Goal: Communication & Community: Answer question/provide support

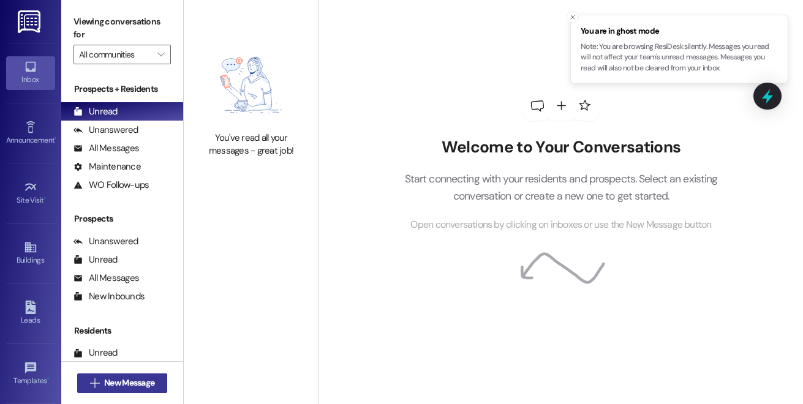
click at [123, 383] on span "New Message" at bounding box center [129, 383] width 50 height 13
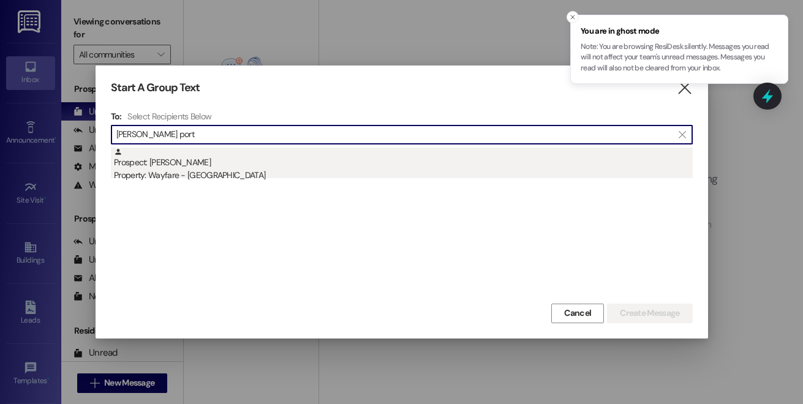
type input "[PERSON_NAME] port"
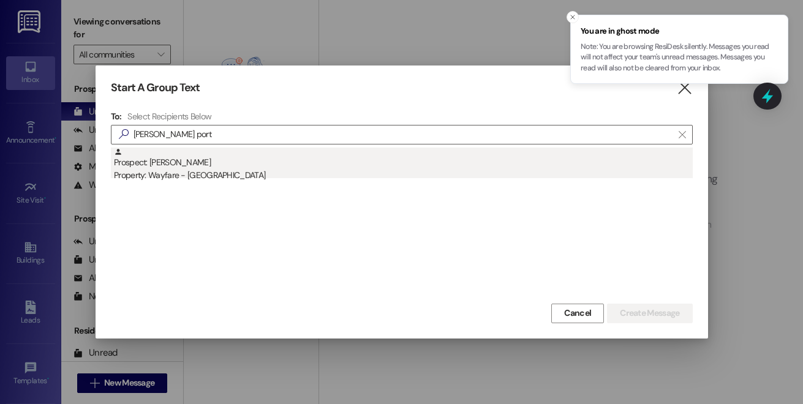
click at [216, 160] on div "Prospect: [PERSON_NAME] Property: Wayfare - [GEOGRAPHIC_DATA]" at bounding box center [403, 165] width 579 height 35
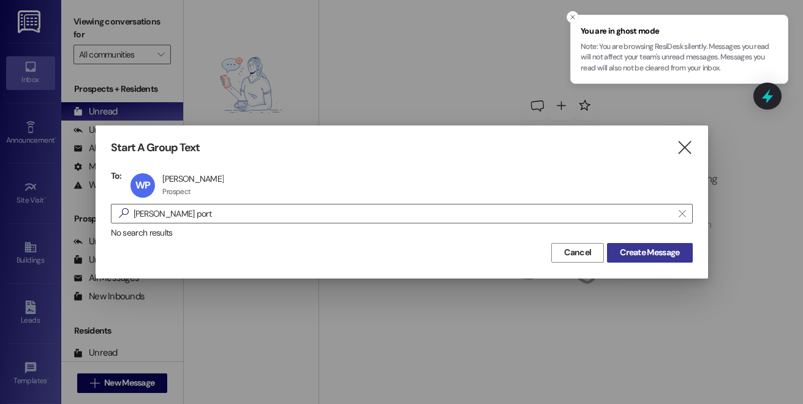
click at [625, 254] on span "Create Message" at bounding box center [649, 252] width 59 height 13
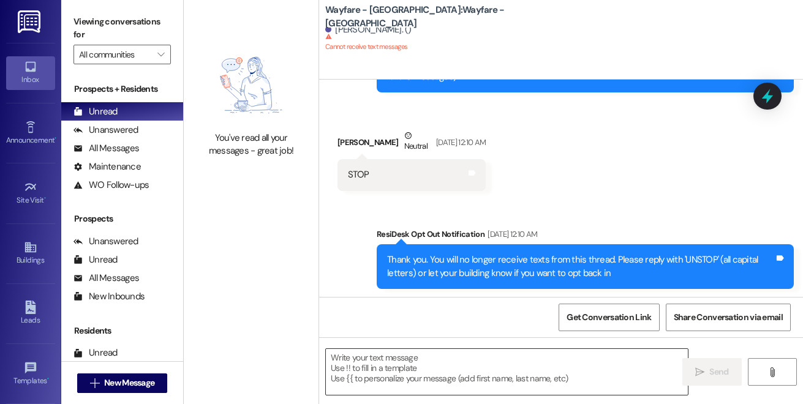
click at [425, 364] on textarea at bounding box center [507, 372] width 362 height 46
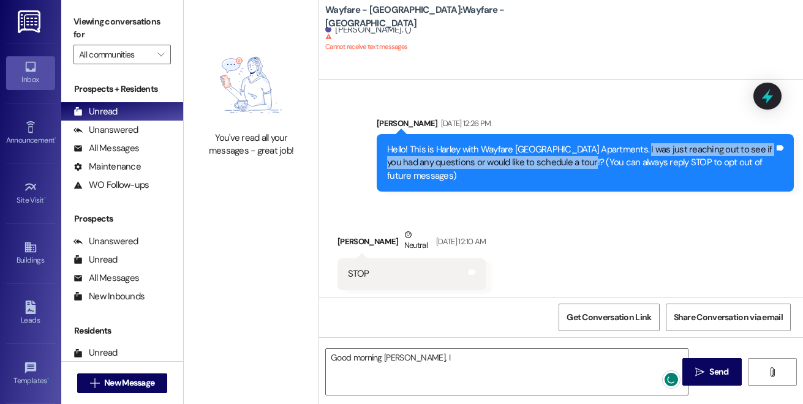
drag, startPoint x: 635, startPoint y: 149, endPoint x: 582, endPoint y: 163, distance: 55.1
click at [582, 163] on div "Hello! This is Harley with Wayfare [GEOGRAPHIC_DATA] Apartments. I was just rea…" at bounding box center [580, 162] width 387 height 39
copy div "was just reaching out to see if you had any questions or would like to schedule…"
click at [461, 360] on textarea "Good morning [PERSON_NAME], I" at bounding box center [507, 372] width 362 height 46
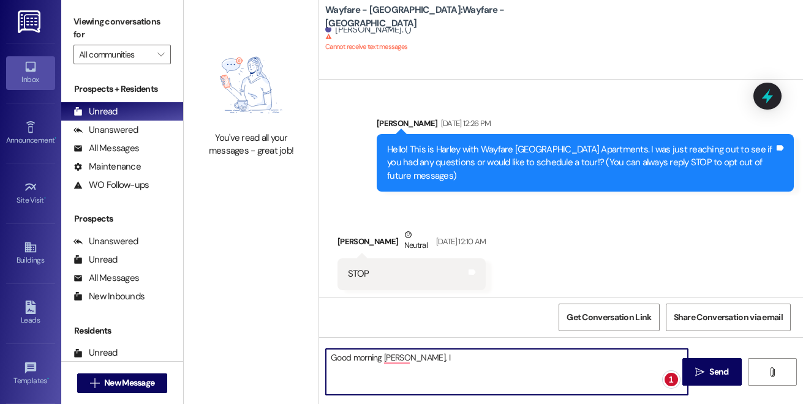
paste textarea "was just reaching out to see if you had any questions or would like to schedule…"
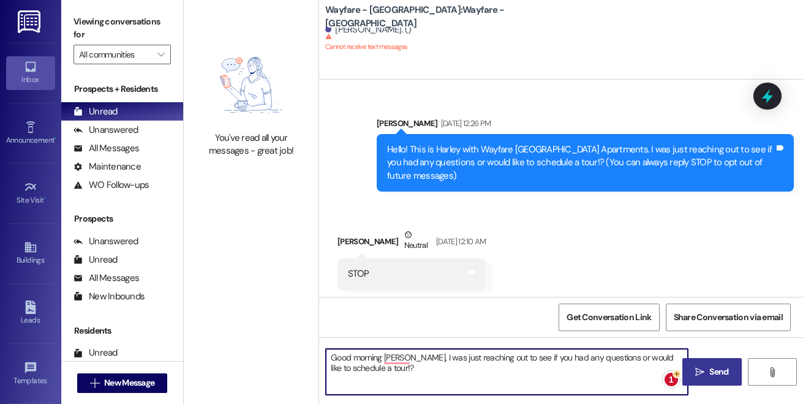
type textarea "Good morning [PERSON_NAME], I was just reaching out to see if you had any quest…"
click at [706, 380] on button " Send" at bounding box center [711, 372] width 59 height 28
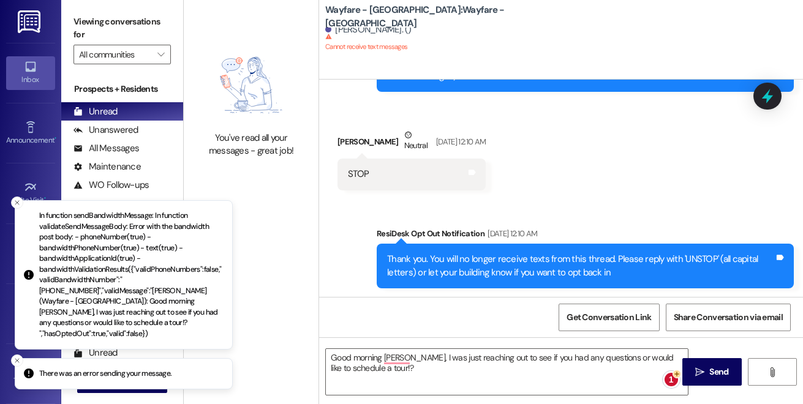
scroll to position [99, 0]
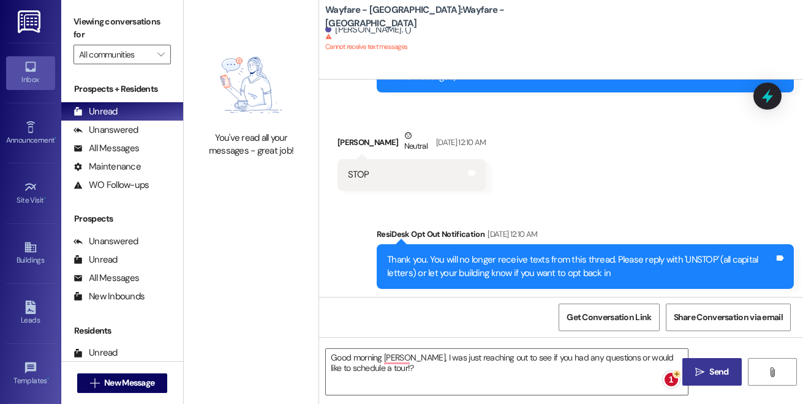
click at [703, 382] on button " Send" at bounding box center [711, 372] width 59 height 28
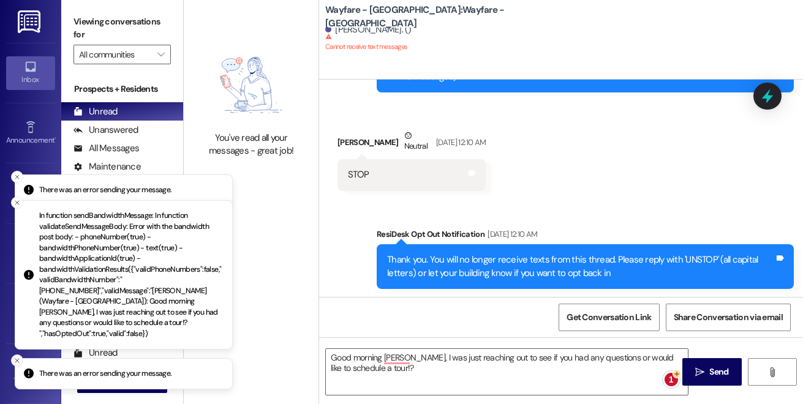
click at [17, 361] on div "There was an error sending your message. In function sendBandwidthMessage: In f…" at bounding box center [401, 202] width 803 height 404
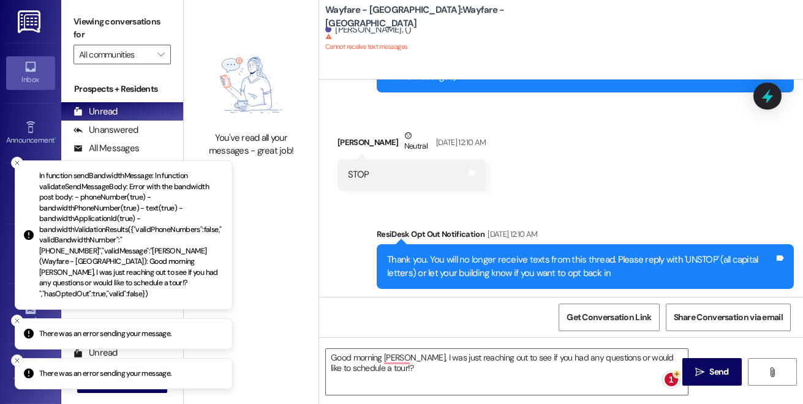
click at [16, 358] on icon "Close toast" at bounding box center [16, 360] width 7 height 7
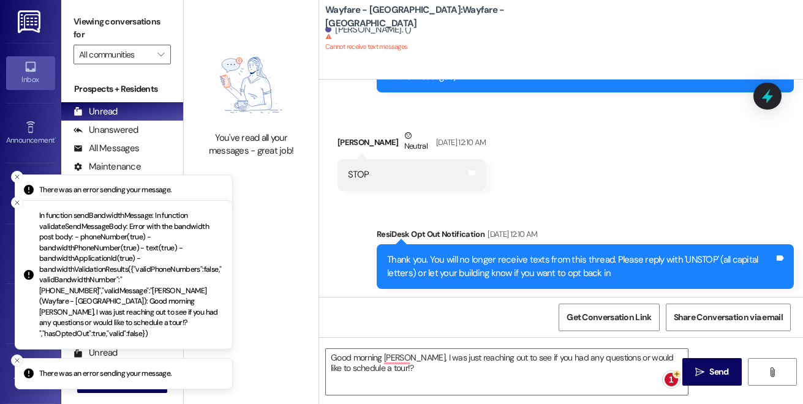
click at [16, 358] on icon "Close toast" at bounding box center [16, 360] width 7 height 7
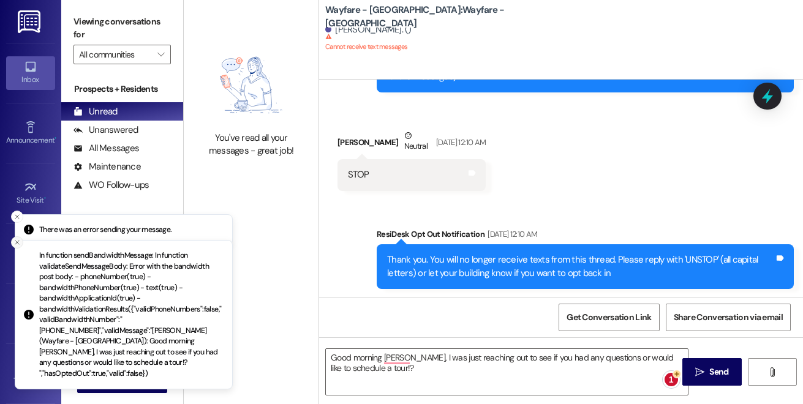
click at [16, 246] on icon "Close toast" at bounding box center [16, 242] width 7 height 7
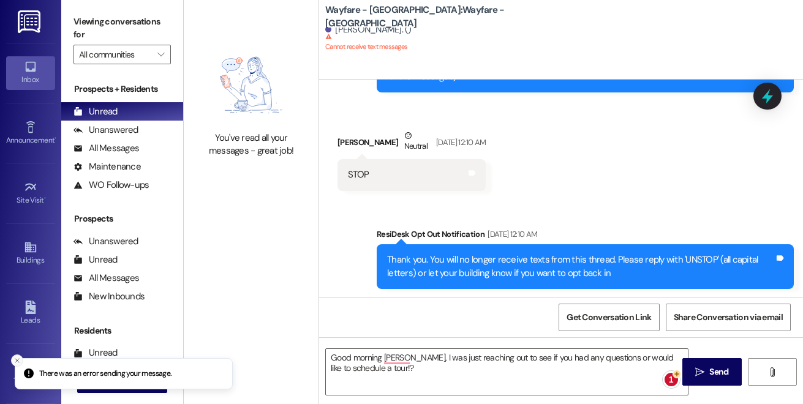
click at [18, 364] on button "Close toast" at bounding box center [17, 361] width 12 height 12
click at [22, 360] on button "Close toast" at bounding box center [17, 361] width 12 height 12
click at [21, 358] on button "Close toast" at bounding box center [17, 361] width 12 height 12
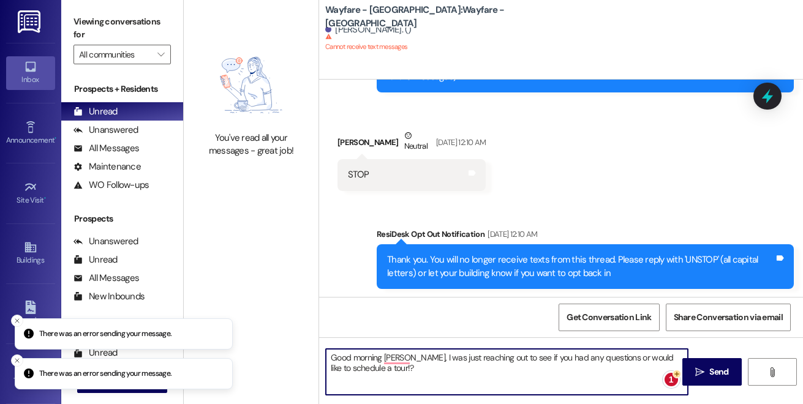
drag, startPoint x: 402, startPoint y: 376, endPoint x: 322, endPoint y: 354, distance: 83.1
click at [322, 354] on div "Good morning [PERSON_NAME], I was just reaching out to see if you had any quest…" at bounding box center [500, 372] width 363 height 47
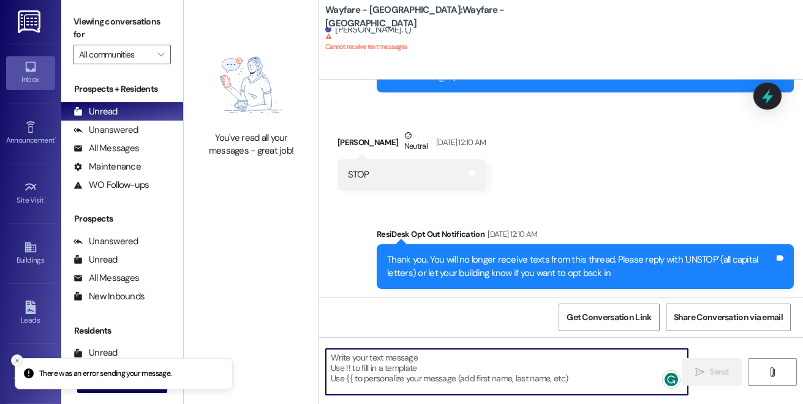
click at [15, 360] on div "There was an error sending your message. Inbox Go to Inbox Announcement • Send …" at bounding box center [401, 202] width 803 height 404
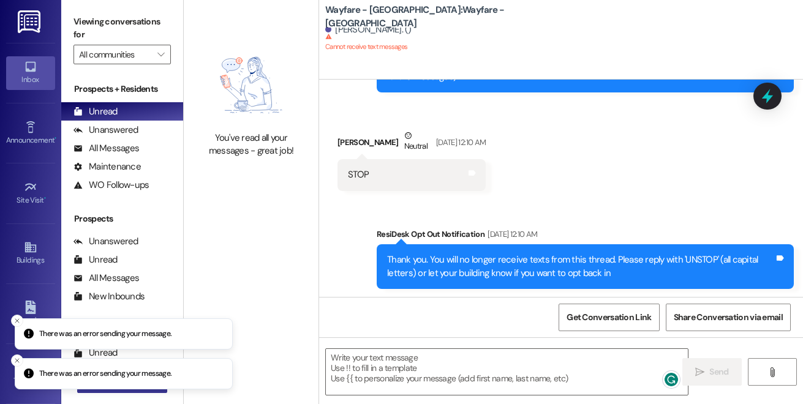
click at [94, 391] on div "There was an error sending your message. There was an error sending your messag…" at bounding box center [401, 202] width 803 height 404
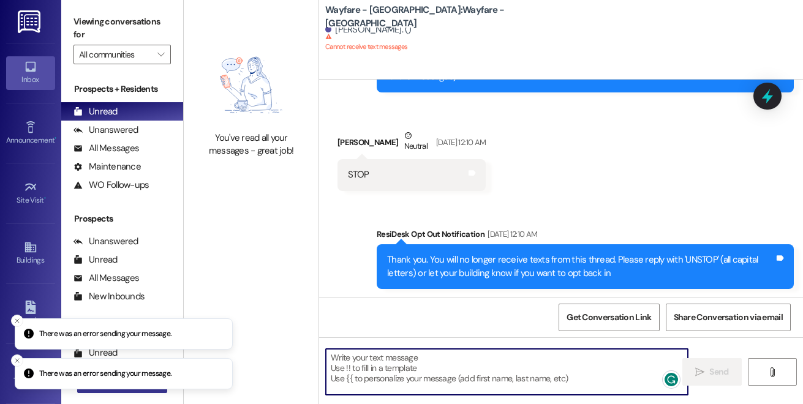
click at [94, 391] on div "There was an error sending your message. There was an error sending your messag…" at bounding box center [401, 202] width 803 height 404
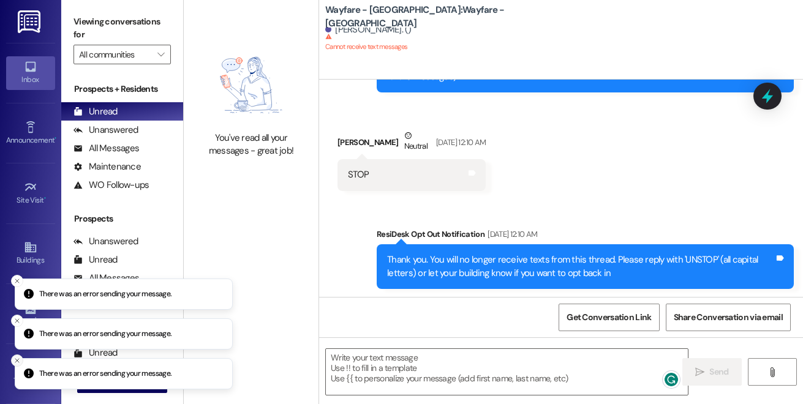
click at [20, 358] on icon "Close toast" at bounding box center [16, 360] width 7 height 7
click at [18, 358] on icon "Close toast" at bounding box center [16, 360] width 7 height 7
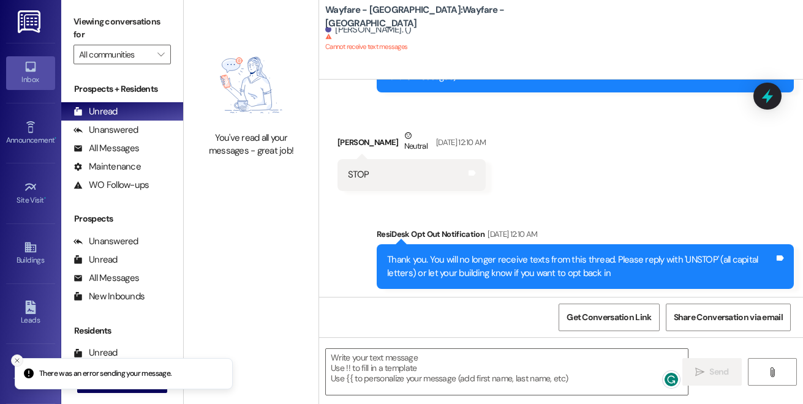
click at [17, 358] on icon "Close toast" at bounding box center [16, 360] width 7 height 7
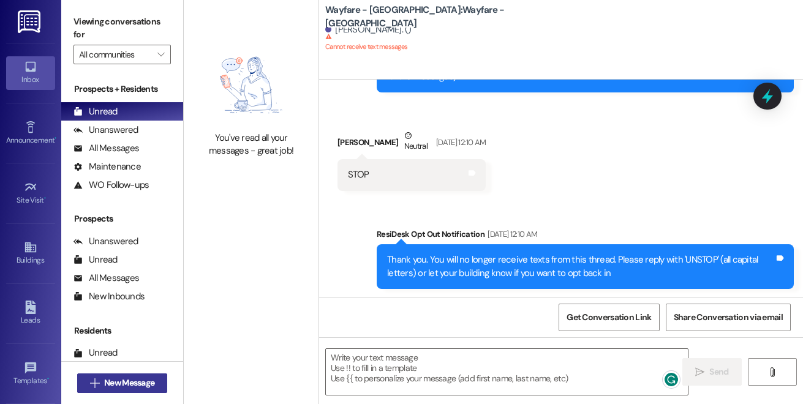
click at [90, 385] on icon "" at bounding box center [94, 384] width 9 height 10
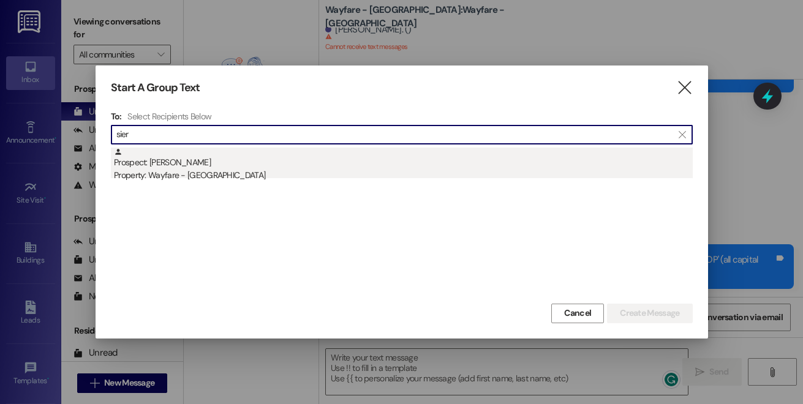
type input "sier"
click at [254, 180] on div "Property: Wayfare - [GEOGRAPHIC_DATA]" at bounding box center [403, 175] width 579 height 13
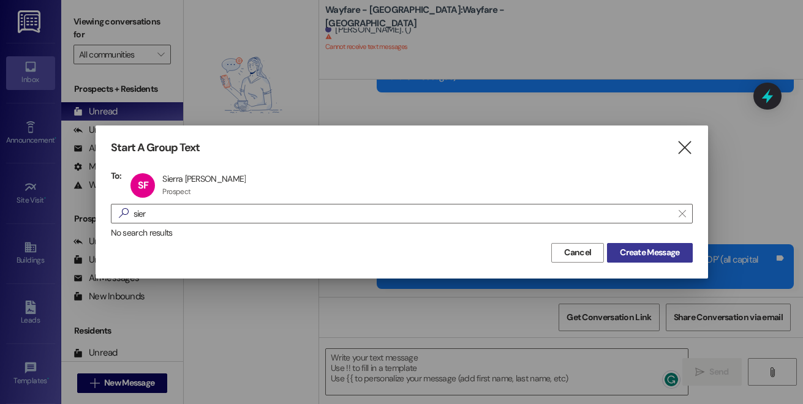
click at [637, 252] on span "Create Message" at bounding box center [649, 252] width 59 height 13
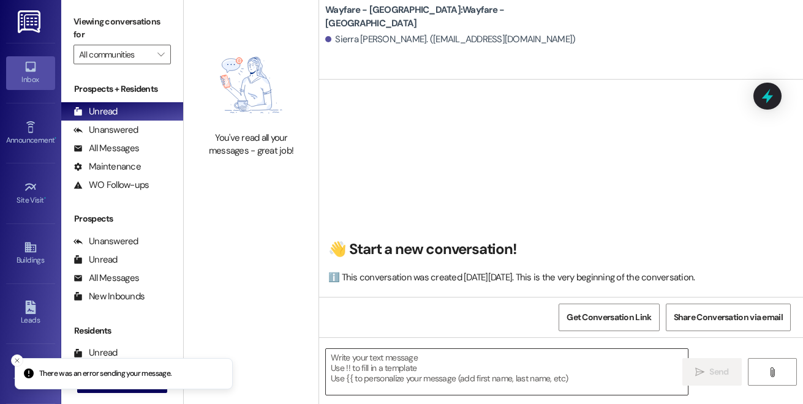
click at [437, 369] on textarea at bounding box center [507, 372] width 362 height 46
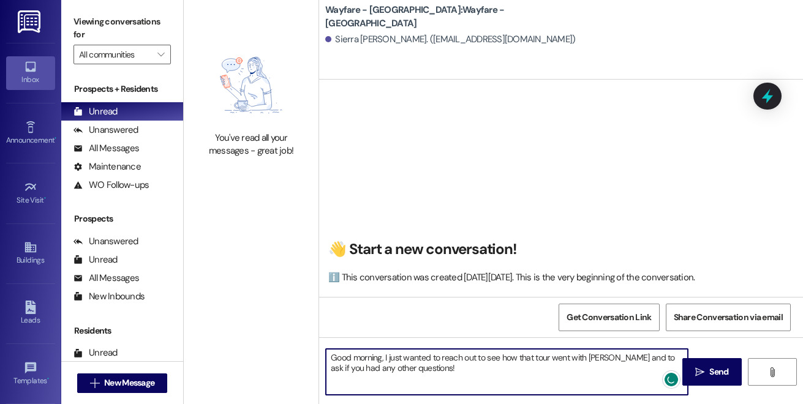
type textarea "Good morning, I just wanted to reach out to see how that tour went with [PERSON…"
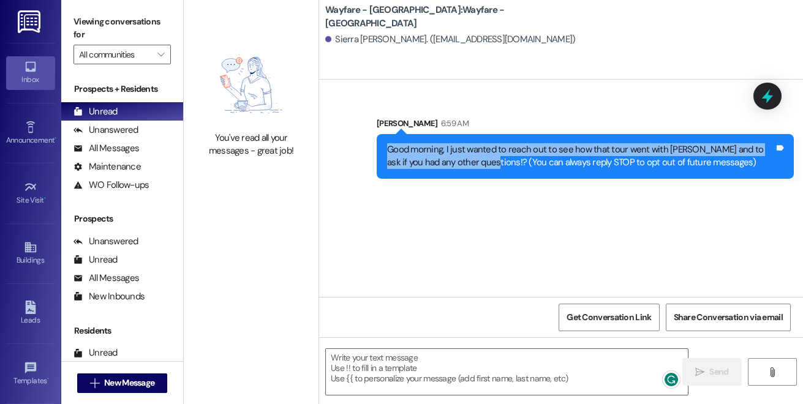
drag, startPoint x: 387, startPoint y: 149, endPoint x: 470, endPoint y: 167, distance: 85.9
click at [470, 167] on div "Good morning, I just wanted to reach out to see how that tour went with [PERSON…" at bounding box center [581, 156] width 390 height 26
copy div "Good morning, I just wanted to reach out to see how that tour went with [PERSON…"
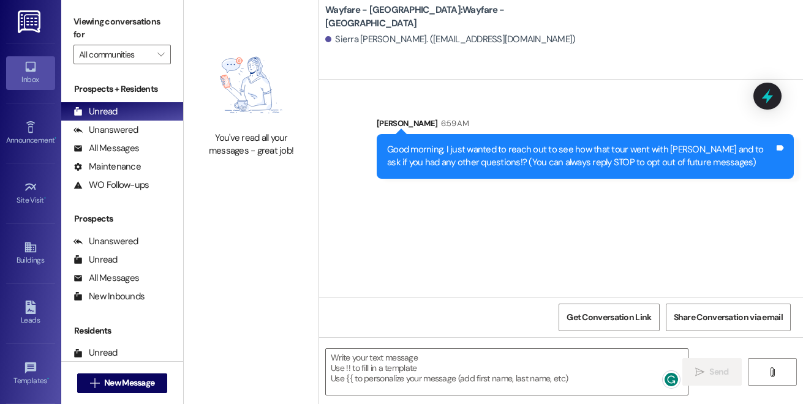
click at [441, 197] on div "Sent via SMS [PERSON_NAME] 6:59 AM Good morning, I just wanted to reach out to …" at bounding box center [561, 188] width 484 height 217
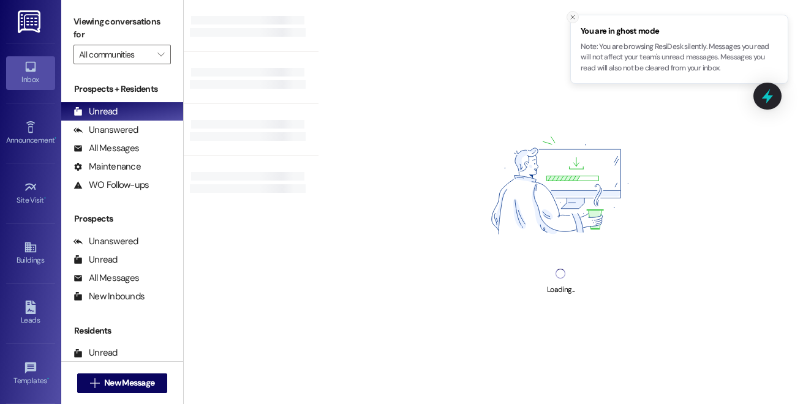
click at [571, 19] on line "Close toast" at bounding box center [573, 17] width 4 height 4
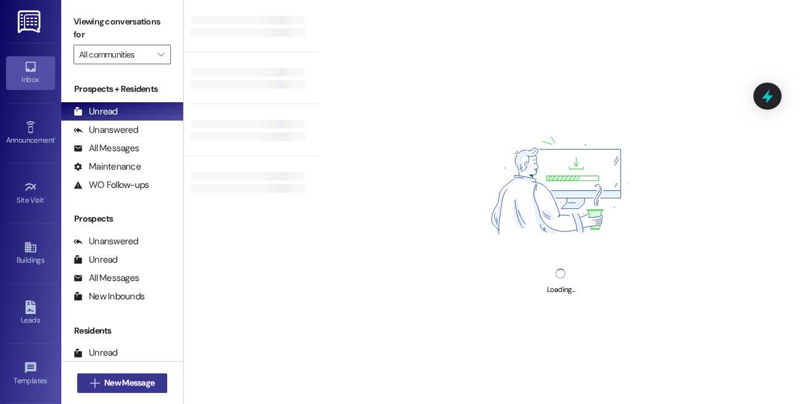
click at [136, 379] on span "New Message" at bounding box center [129, 383] width 50 height 13
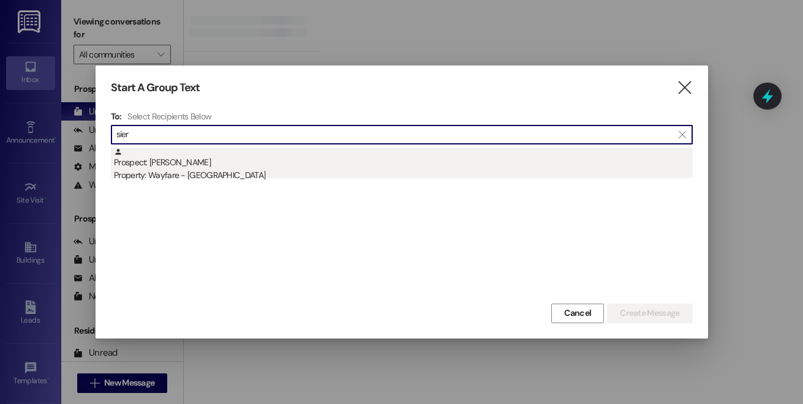
type input "sier"
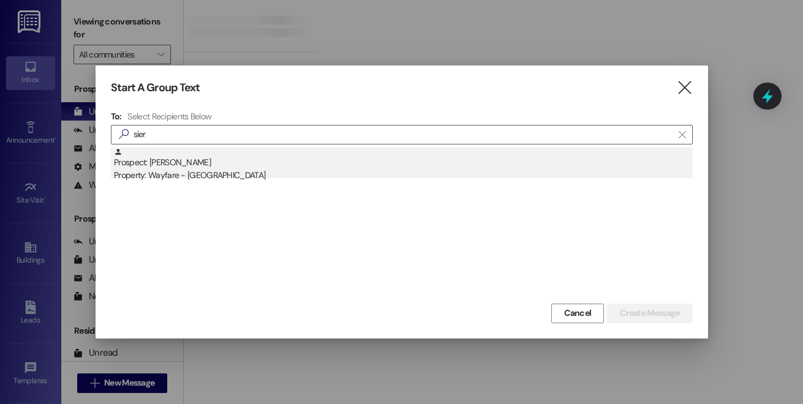
click at [254, 174] on div "Property: Wayfare - [GEOGRAPHIC_DATA]" at bounding box center [403, 175] width 579 height 13
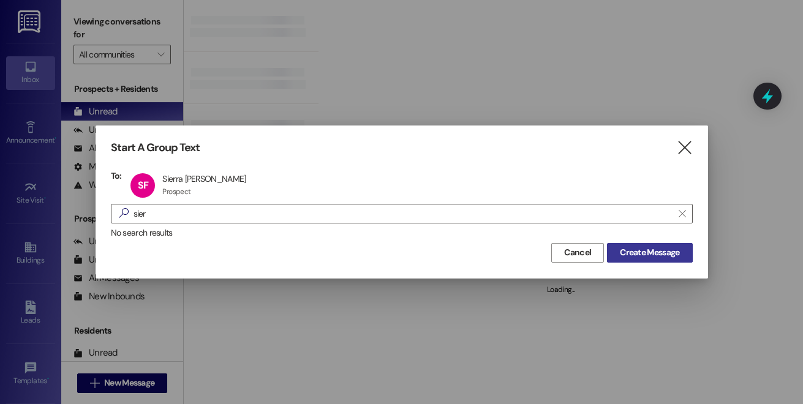
click at [620, 257] on span "Create Message" at bounding box center [649, 252] width 59 height 13
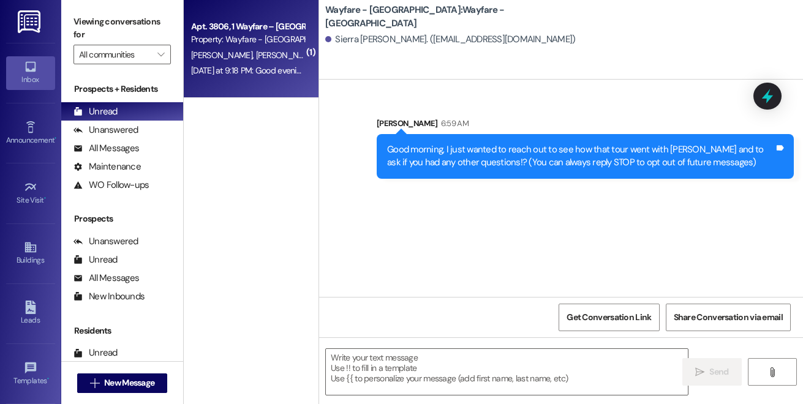
click at [278, 79] on div "Apt. 3806, 1 Wayfare – Cumberland Park Property: Wayfare - Cumberland Park C. M…" at bounding box center [251, 49] width 135 height 98
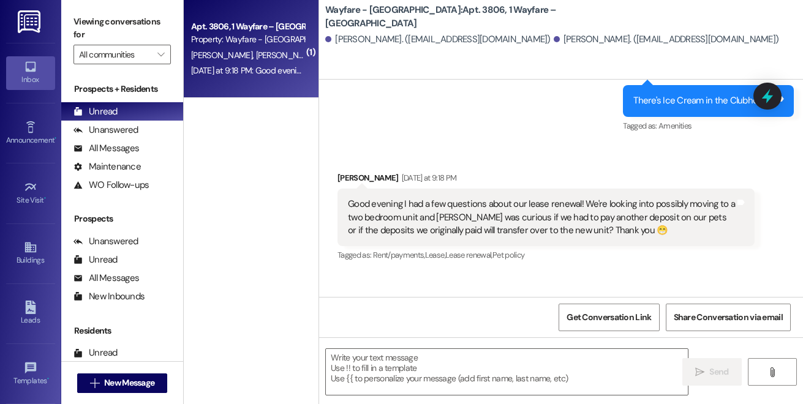
scroll to position [3960, 0]
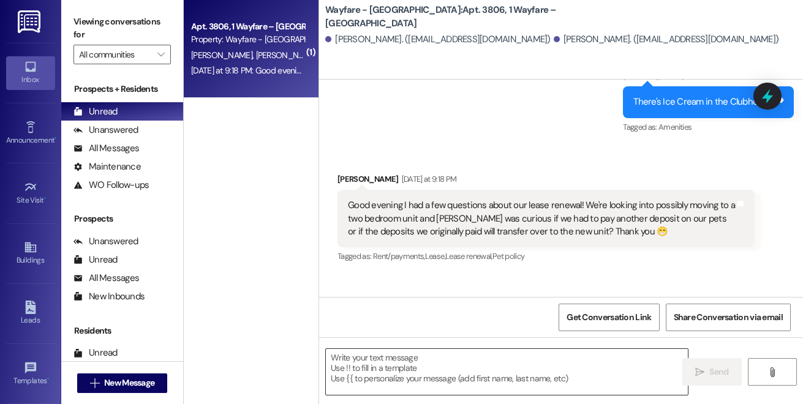
click at [383, 357] on textarea at bounding box center [507, 372] width 362 height 46
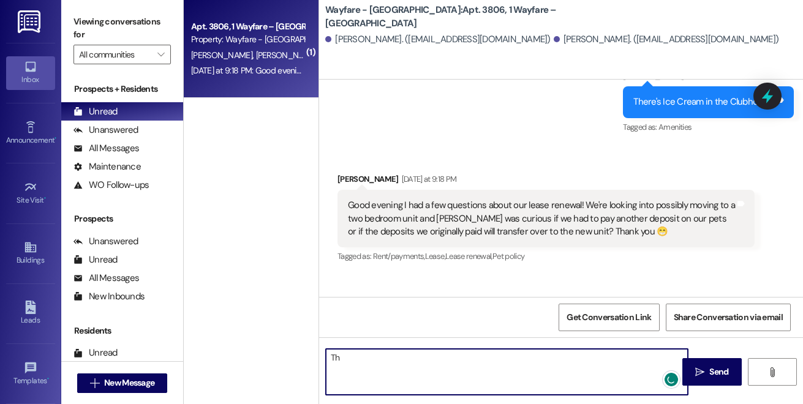
type textarea "T"
type textarea "You won't have to pay another pet deposit, but we do have a transfer fee of $50…"
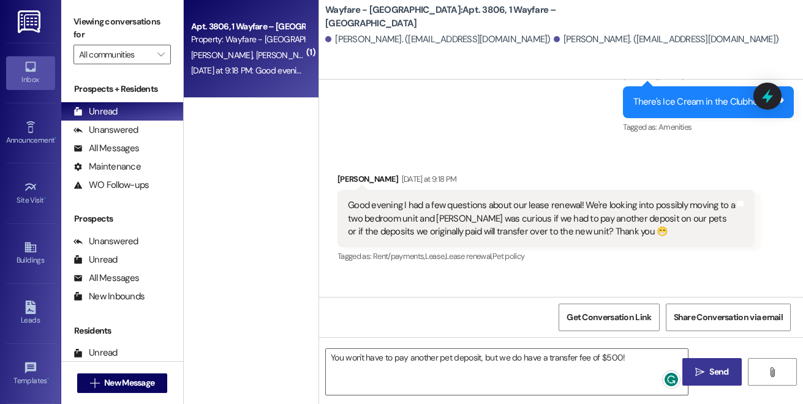
click at [703, 377] on icon "" at bounding box center [699, 373] width 9 height 10
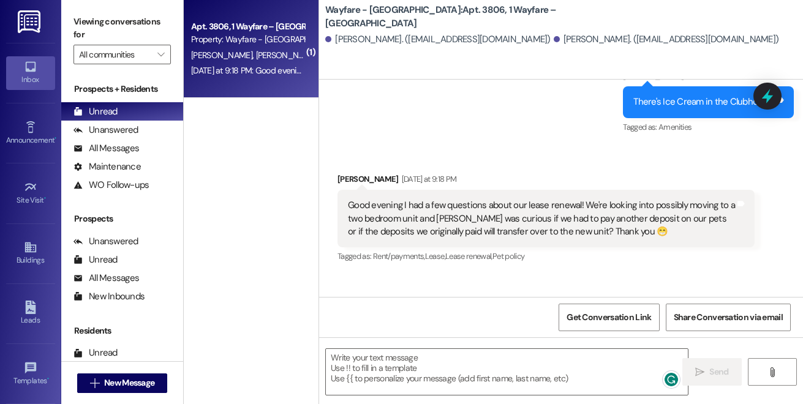
scroll to position [3886, 0]
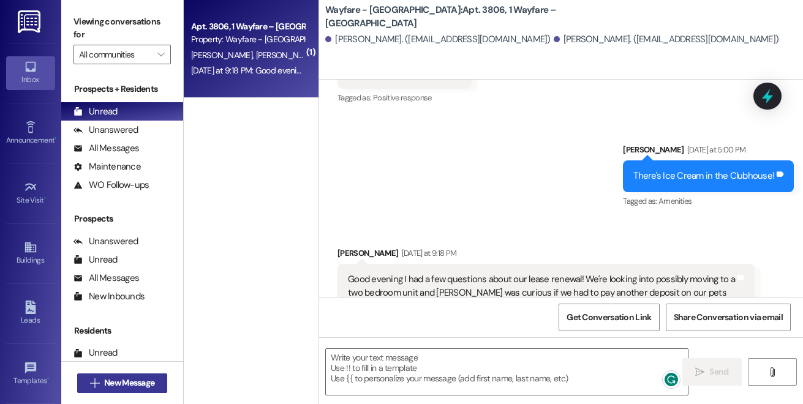
click at [145, 390] on button " New Message" at bounding box center [122, 384] width 91 height 20
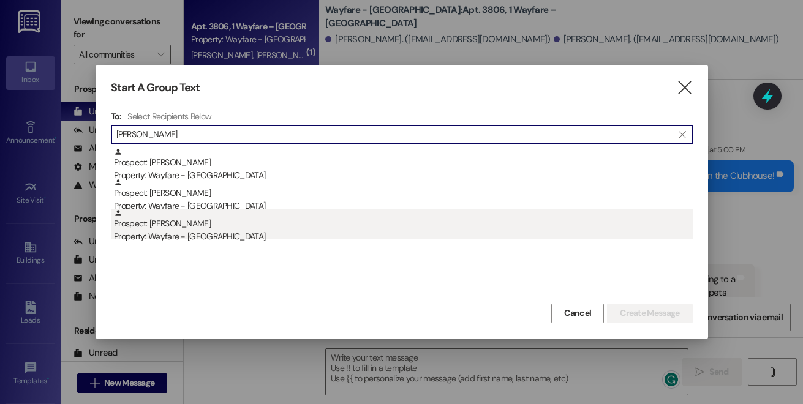
type input "ruth"
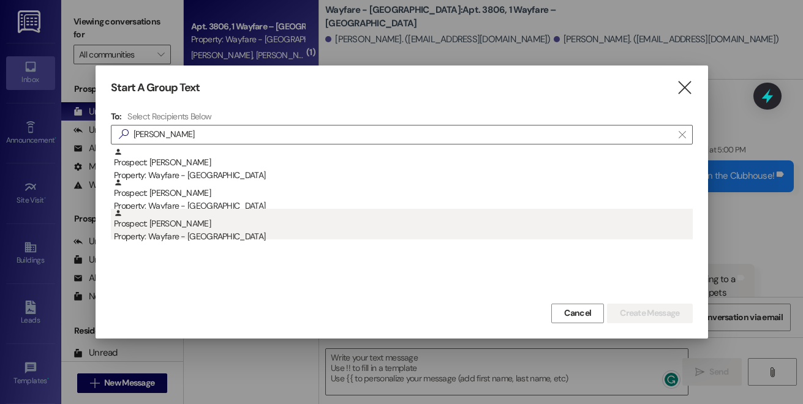
click at [200, 243] on div "Property: Wayfare - [GEOGRAPHIC_DATA]" at bounding box center [403, 236] width 579 height 13
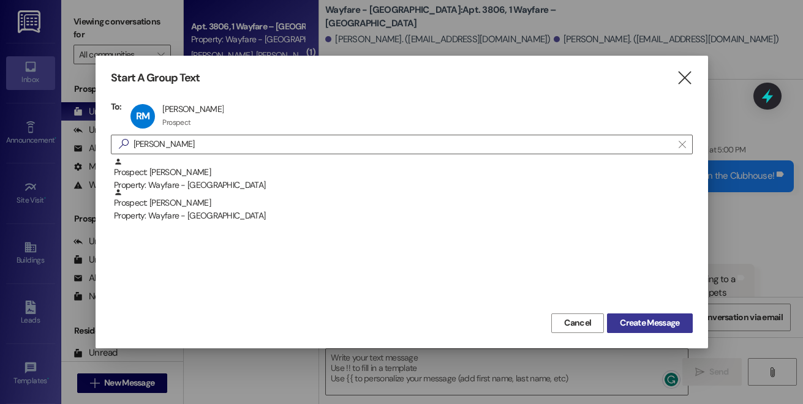
click at [649, 320] on span "Create Message" at bounding box center [649, 323] width 59 height 13
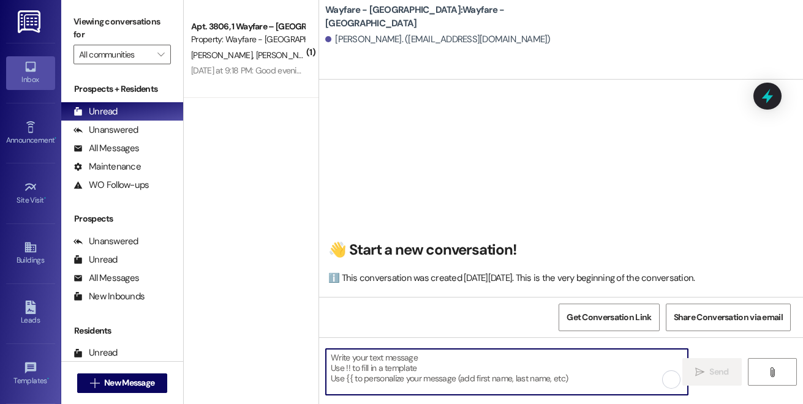
click at [402, 387] on textarea at bounding box center [507, 372] width 362 height 46
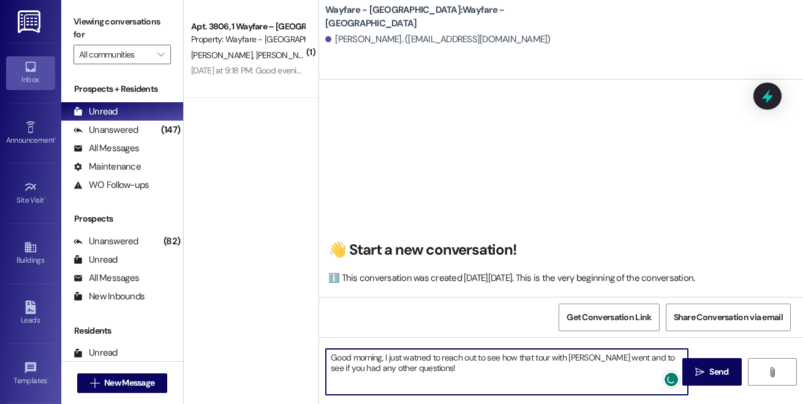
type textarea "Good morning, I just watned to reach out to see how that tour with Mason went a…"
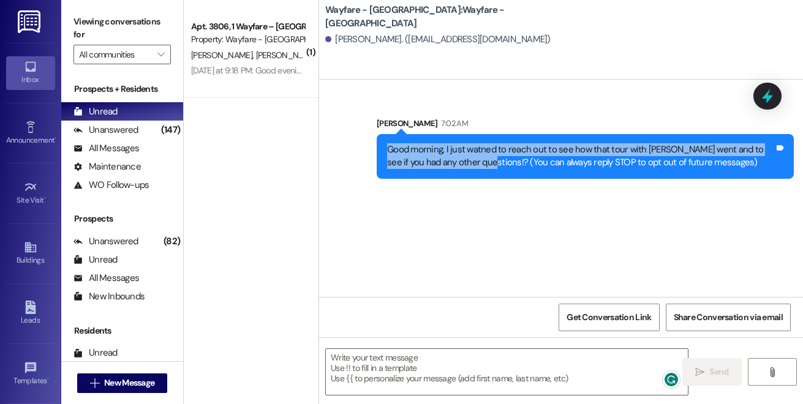
drag, startPoint x: 389, startPoint y: 148, endPoint x: 469, endPoint y: 158, distance: 80.9
click at [469, 158] on div "Good morning, I just watned to reach out to see how that tour with Mason went a…" at bounding box center [580, 156] width 387 height 26
copy div "Good morning, I just watned to reach out to see how that tour with Mason went a…"
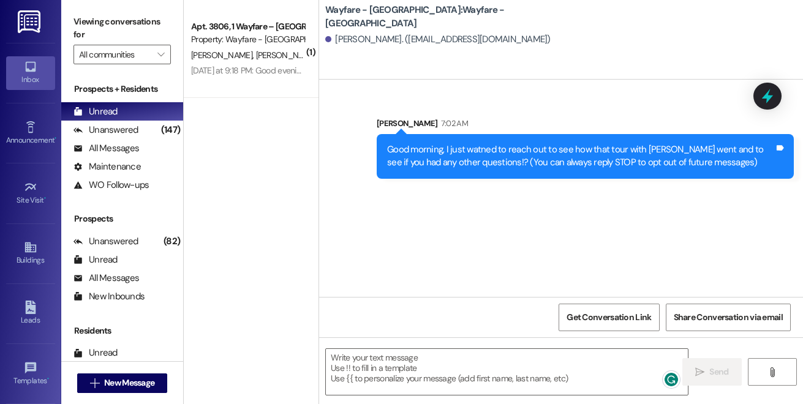
click at [343, 132] on div "Sent via SMS Harley Carian 7:02 AM Good morning, I just watned to reach out to …" at bounding box center [561, 138] width 484 height 99
